Goal: Find specific page/section: Find specific page/section

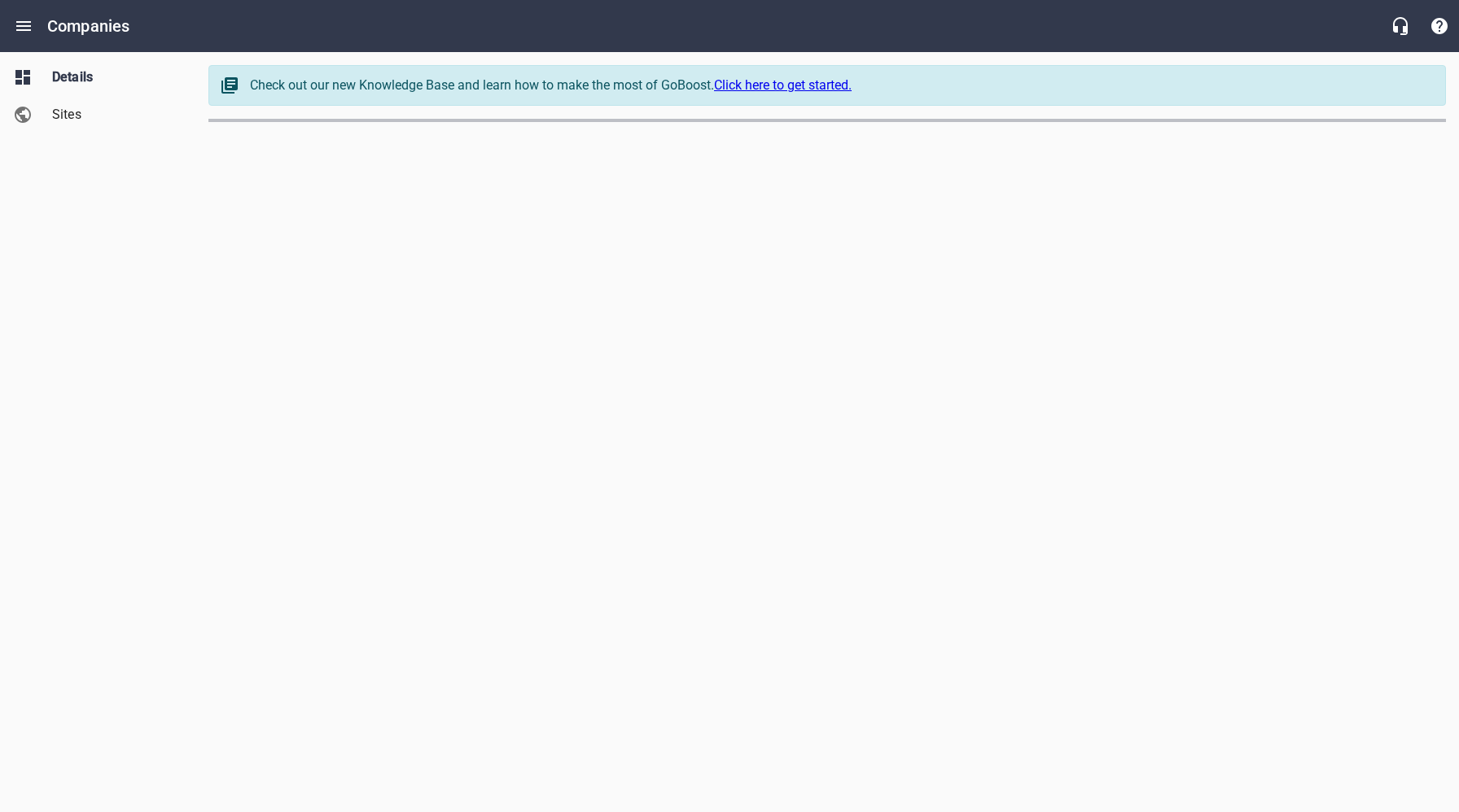
select select "[US_STATE]"
select select "62"
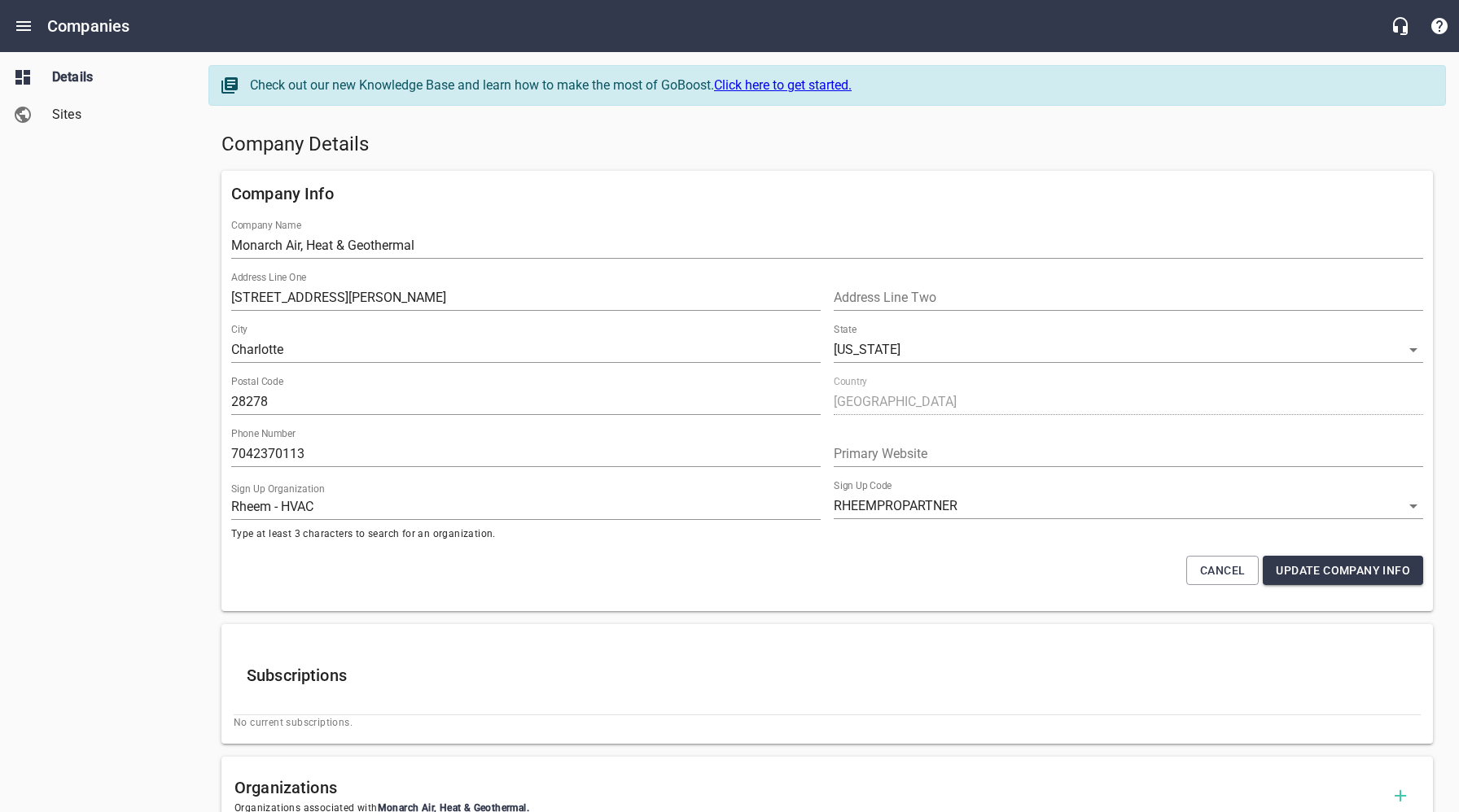
click at [508, 248] on input "Monarch Air, Heat & Geothermal" at bounding box center [827, 246] width 1192 height 26
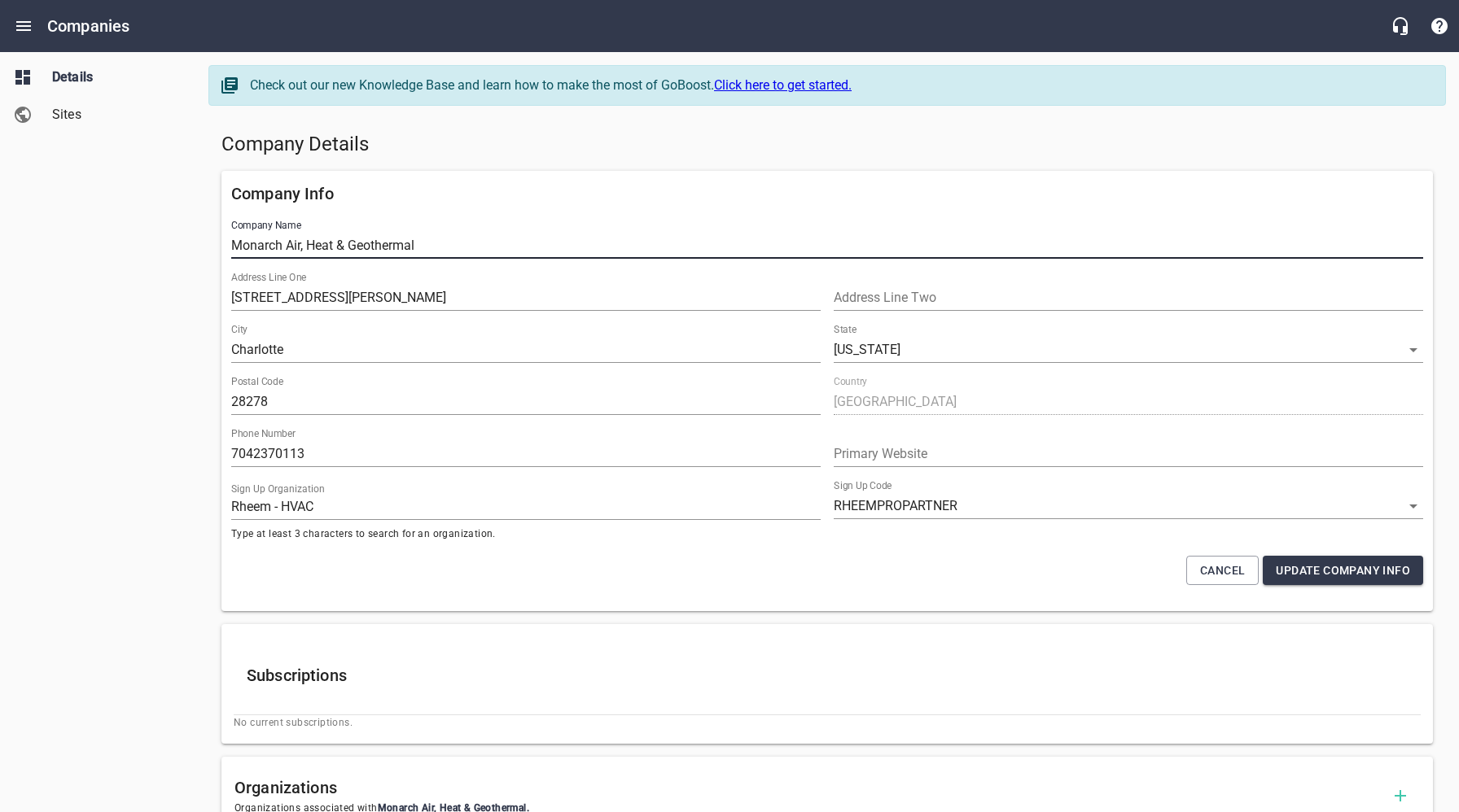
drag, startPoint x: 441, startPoint y: 244, endPoint x: 204, endPoint y: 248, distance: 237.0
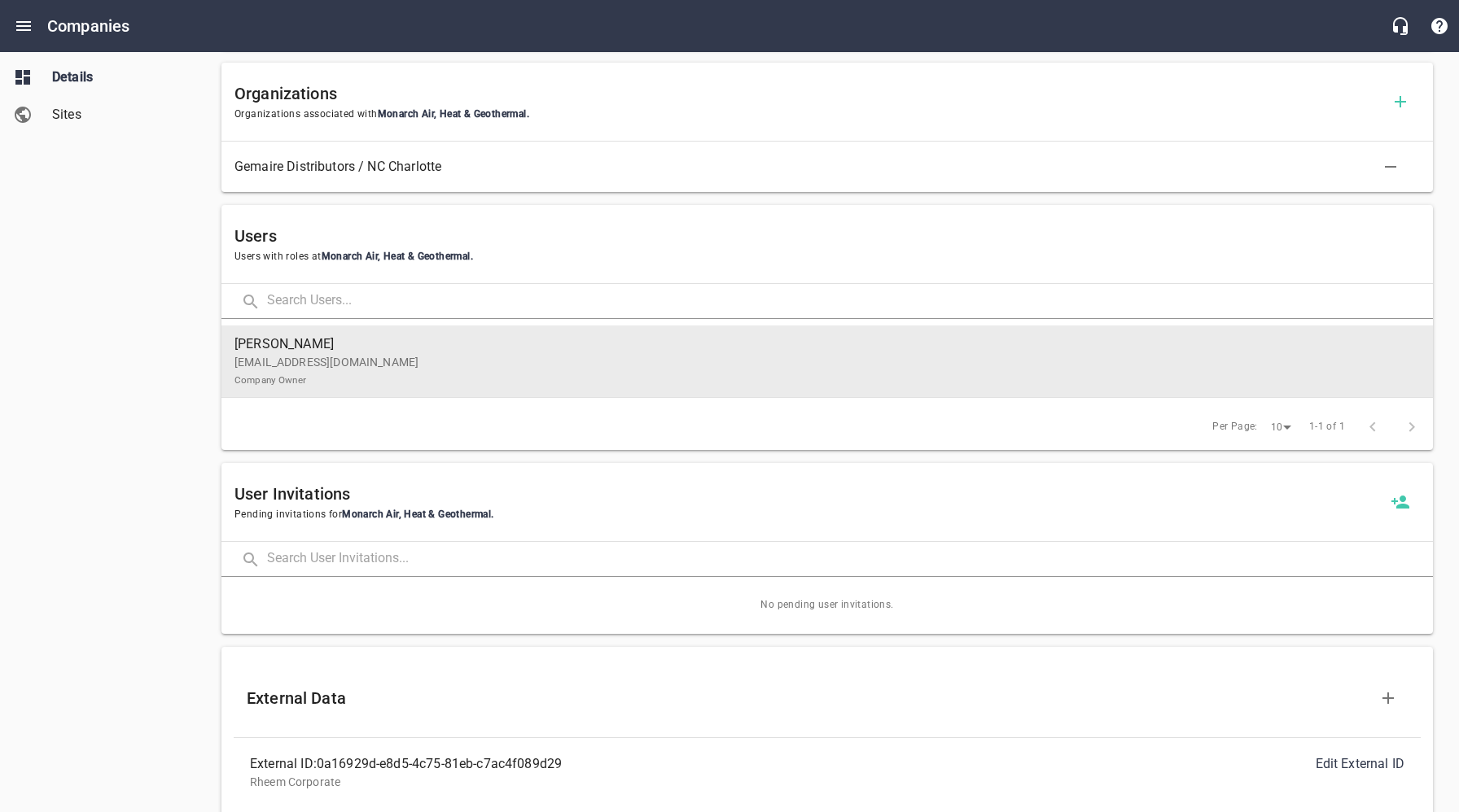
click at [341, 356] on p "[EMAIL_ADDRESS][DOMAIN_NAME] Company Owner" at bounding box center [820, 371] width 1172 height 34
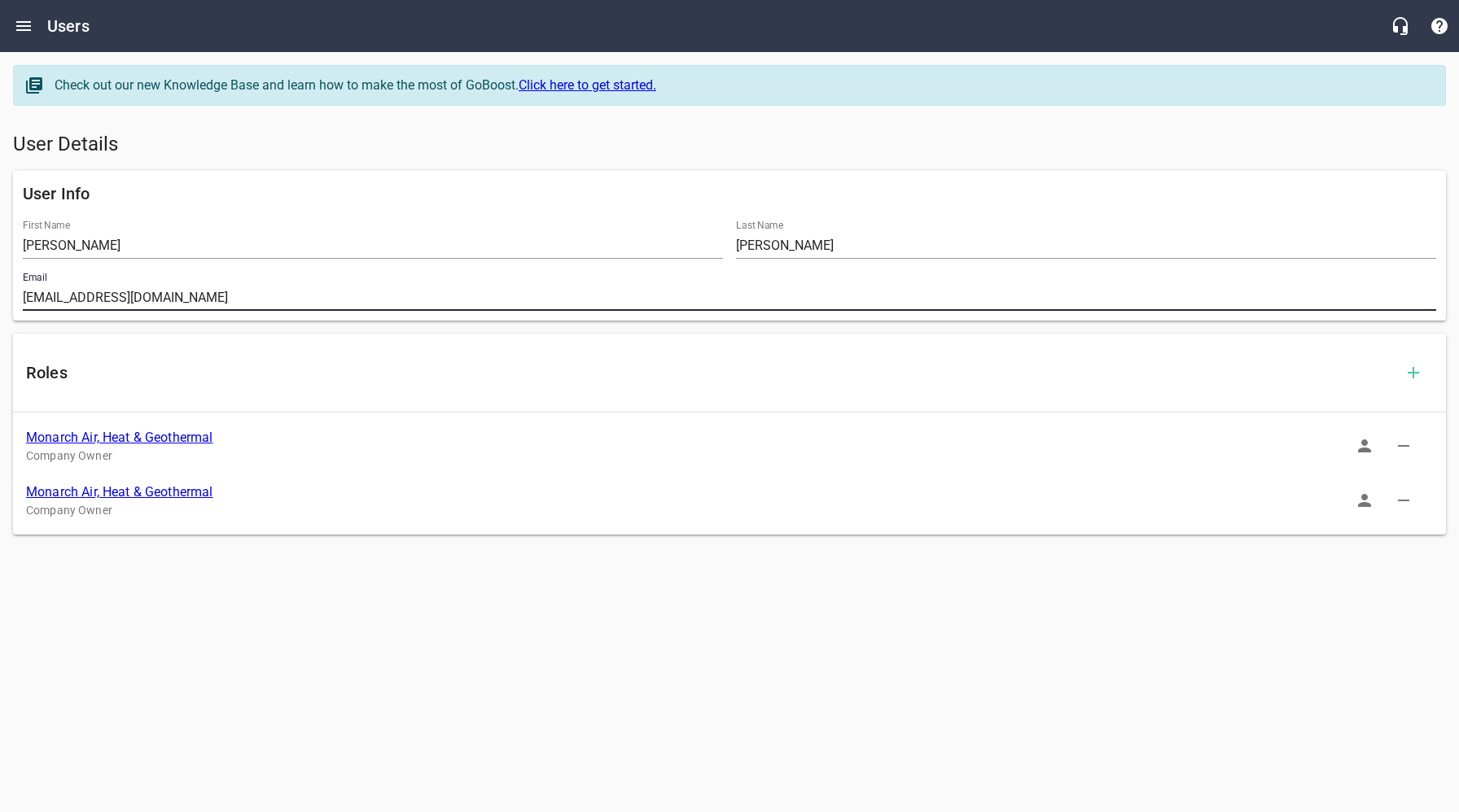
drag, startPoint x: 225, startPoint y: 296, endPoint x: 2, endPoint y: 299, distance: 223.0
click at [2, 299] on div "Check out our new Knowledge Base and learn how to make the most of GoBoost. Cli…" at bounding box center [729, 300] width 1459 height 496
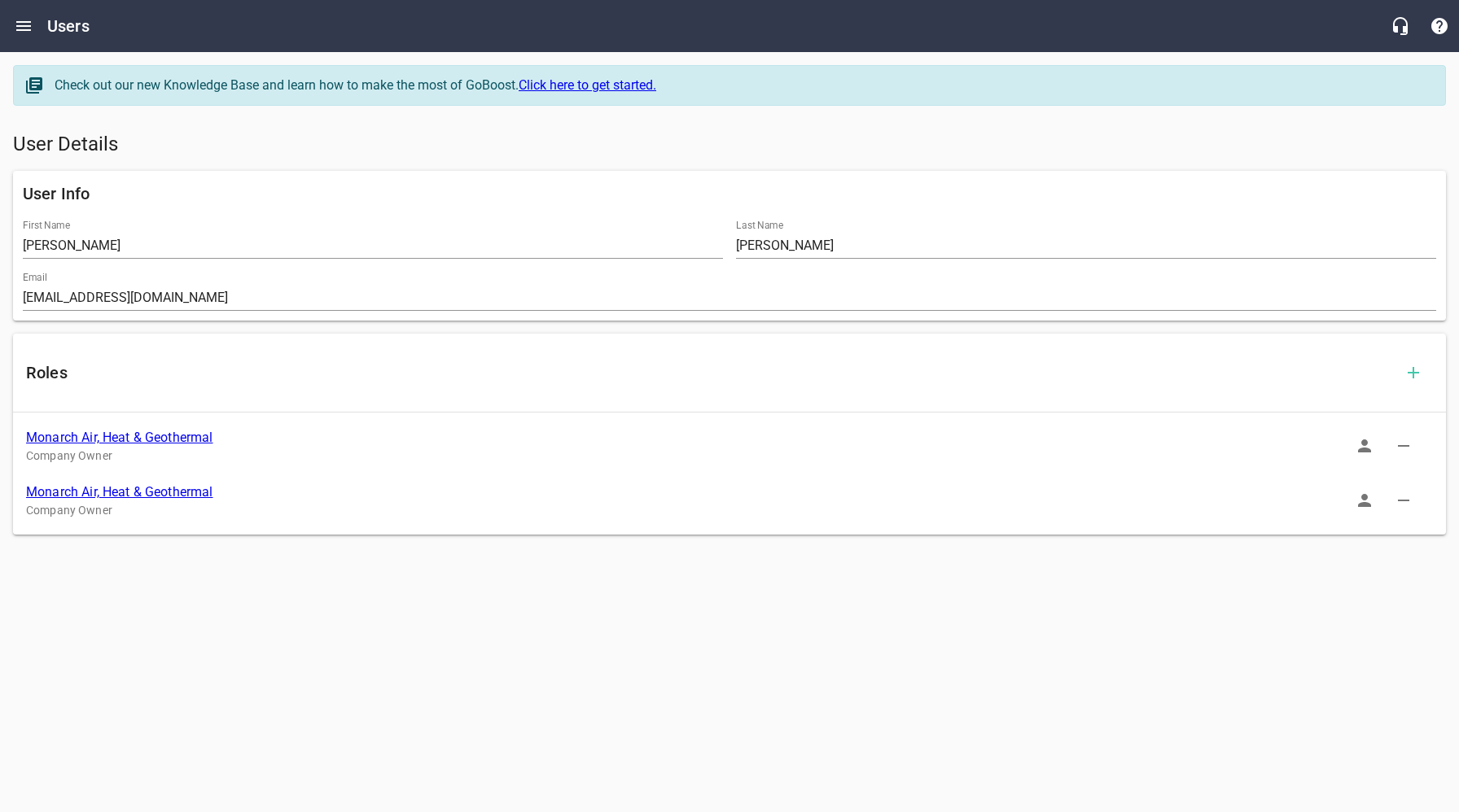
click at [137, 437] on link "Monarch Air, Heat & Geothermal" at bounding box center [120, 437] width 187 height 15
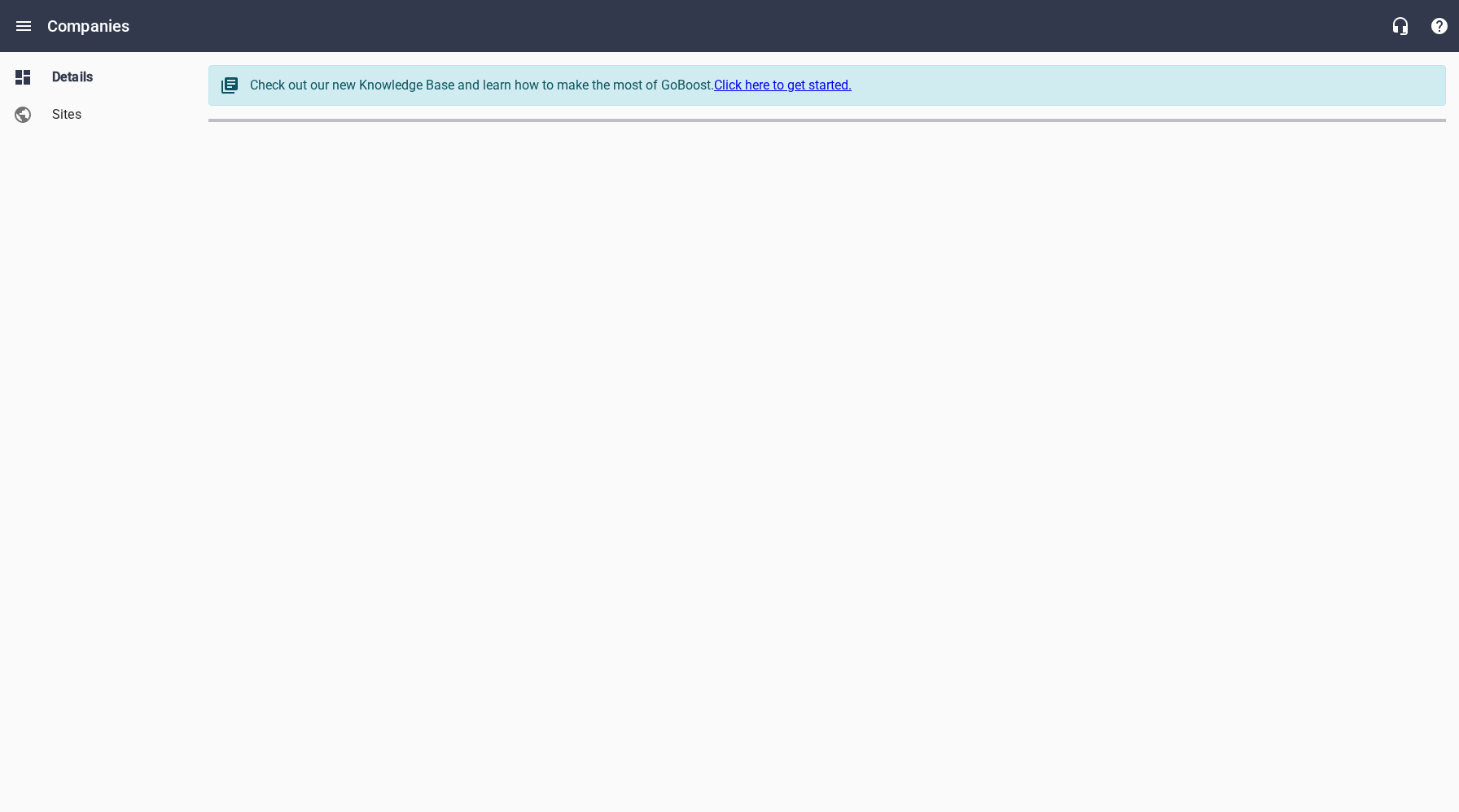
select select "[US_STATE]"
select select "62"
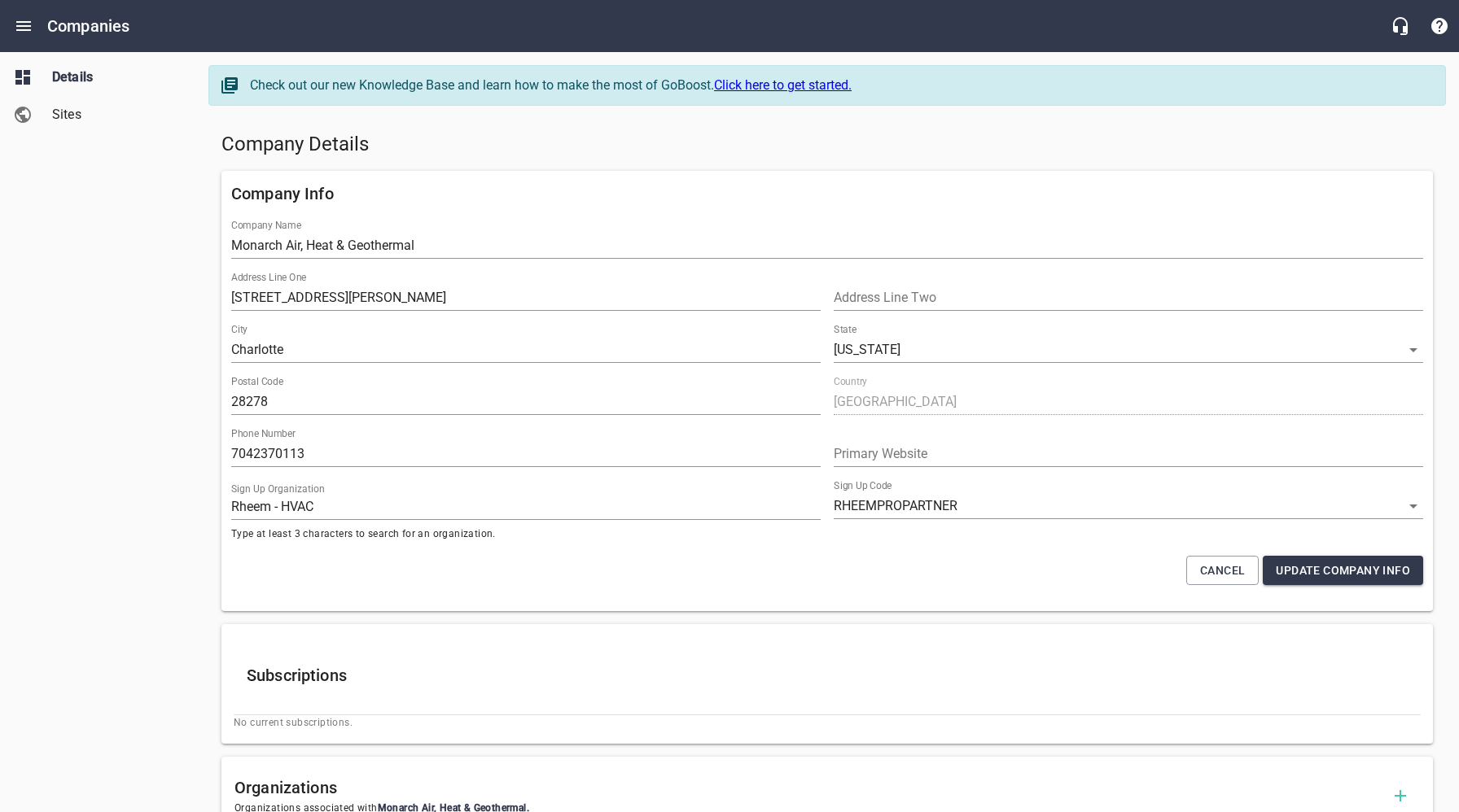
click at [115, 271] on div "Details Sites" at bounding box center [98, 406] width 196 height 812
click at [728, 145] on h5 "Company Details" at bounding box center [827, 145] width 1211 height 26
click at [647, 135] on h5 "Company Details" at bounding box center [827, 145] width 1211 height 26
